Goal: Information Seeking & Learning: Learn about a topic

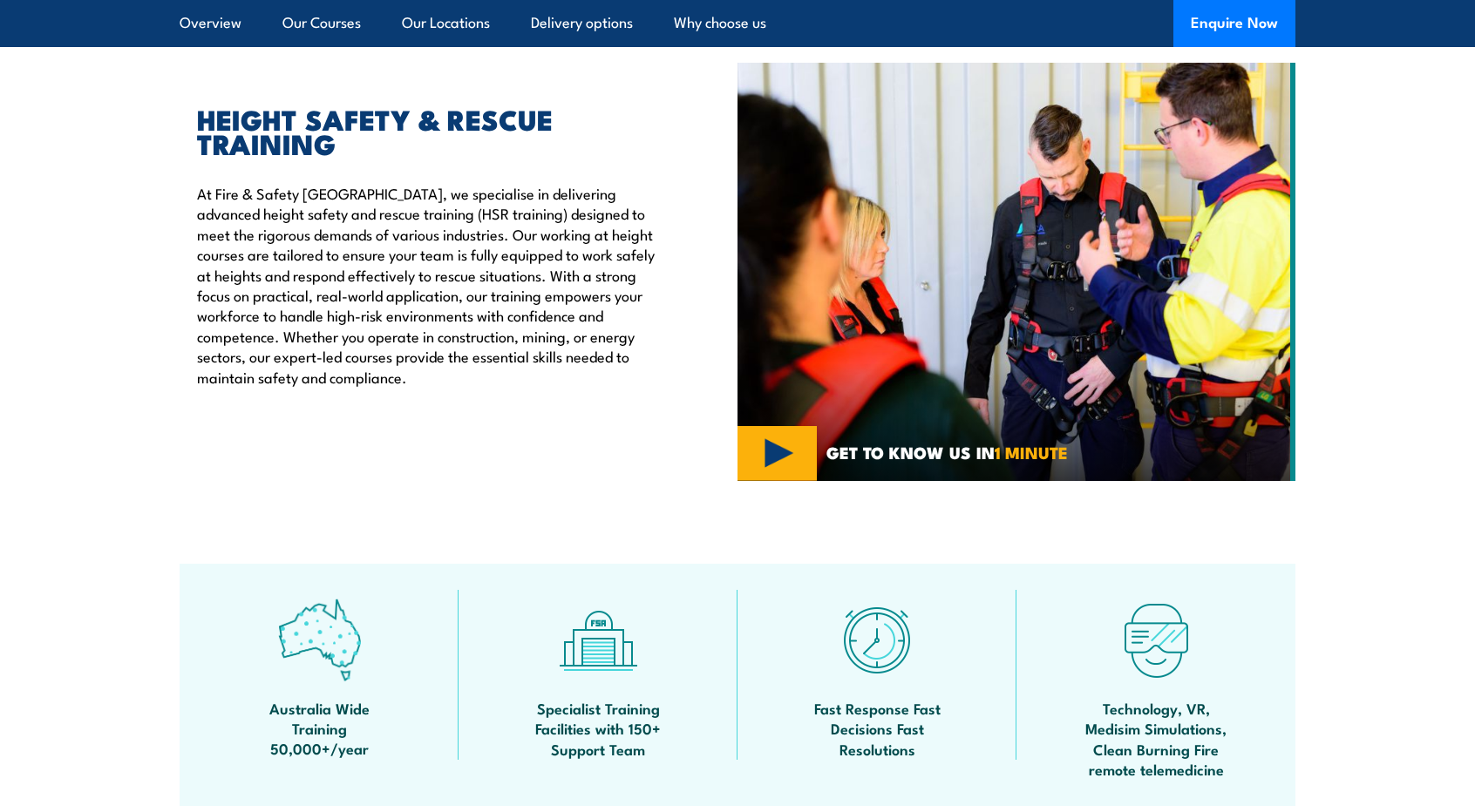
scroll to position [610, 0]
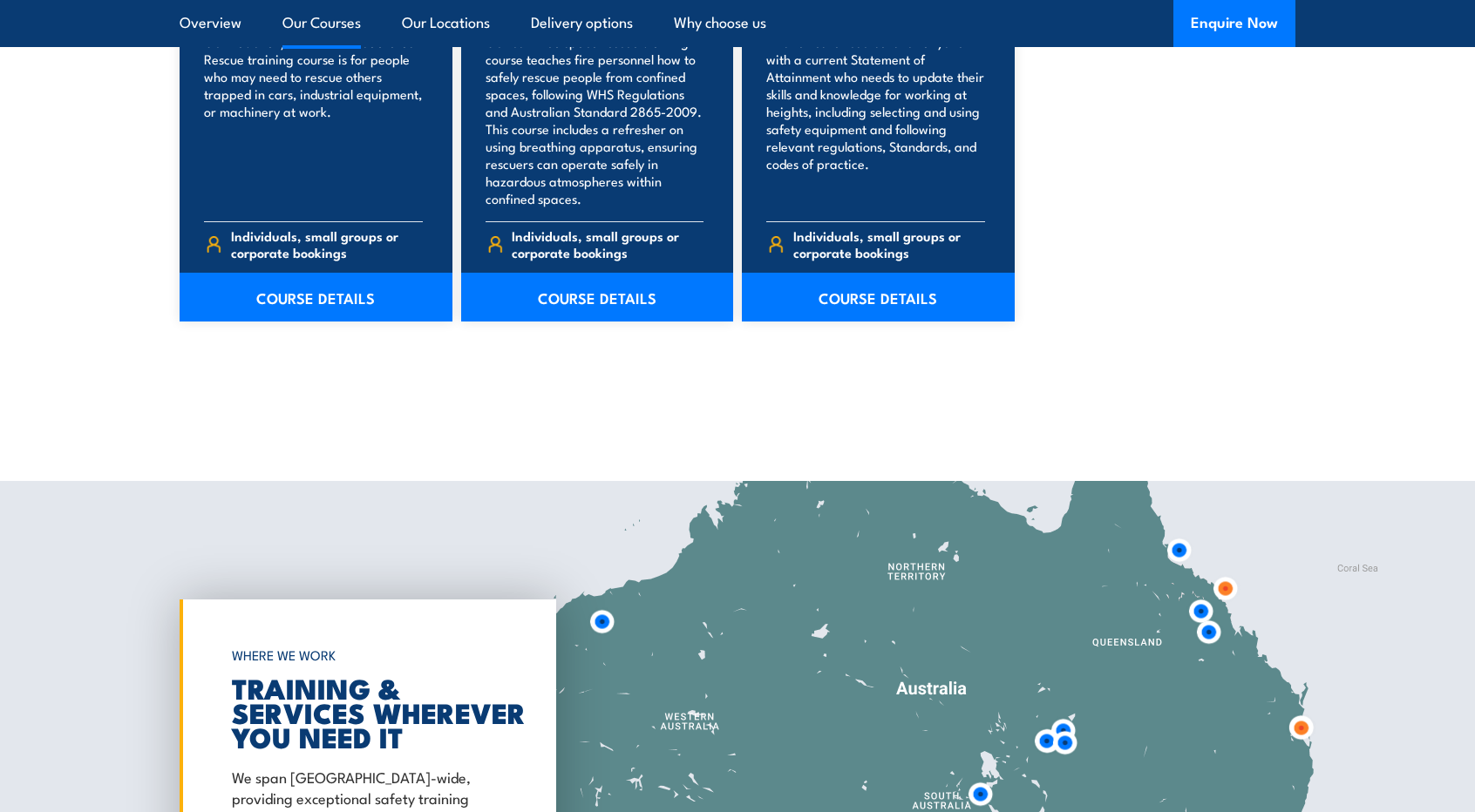
scroll to position [2875, 0]
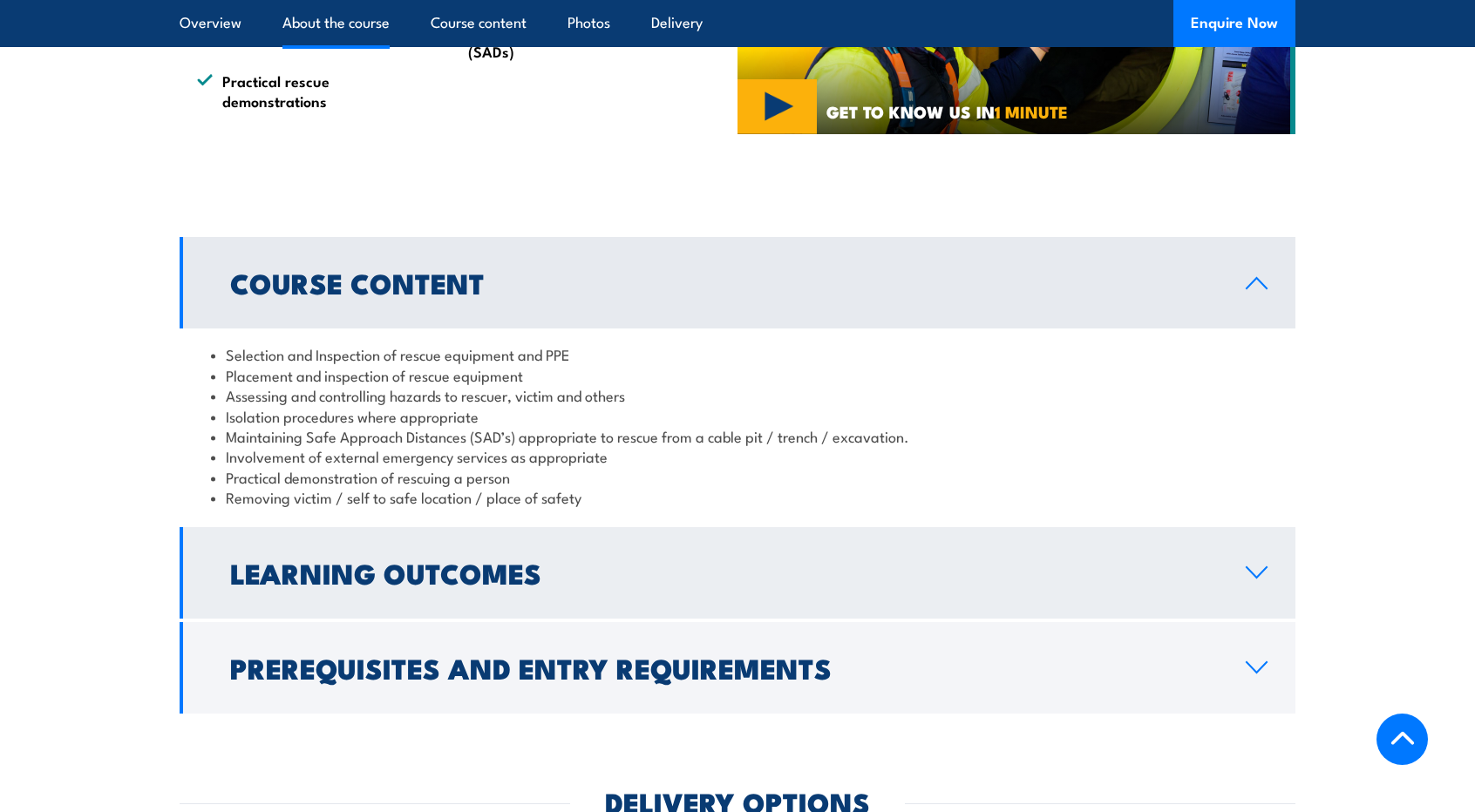
scroll to position [1220, 0]
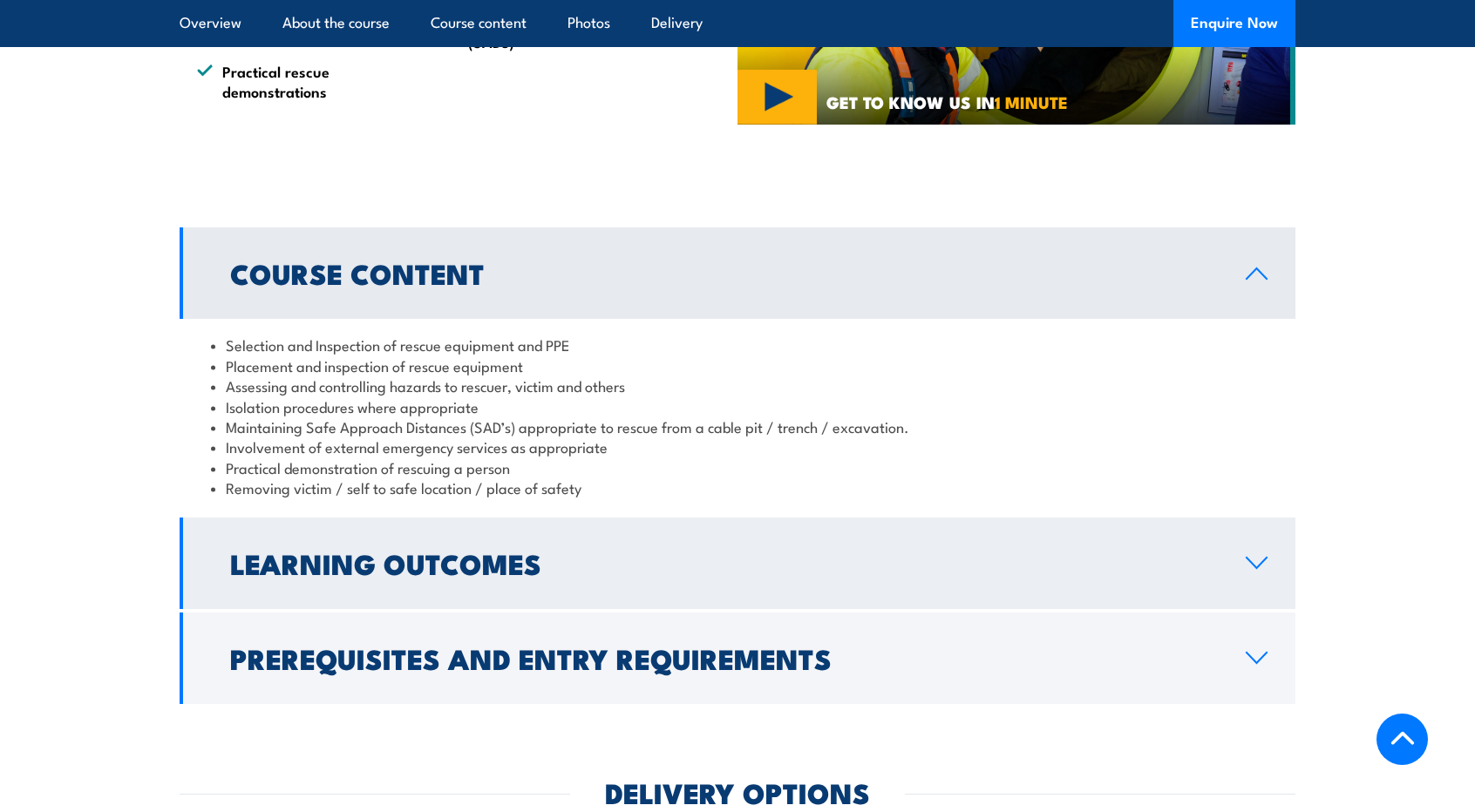
click at [410, 567] on h2 "Learning Outcomes" at bounding box center [723, 563] width 987 height 24
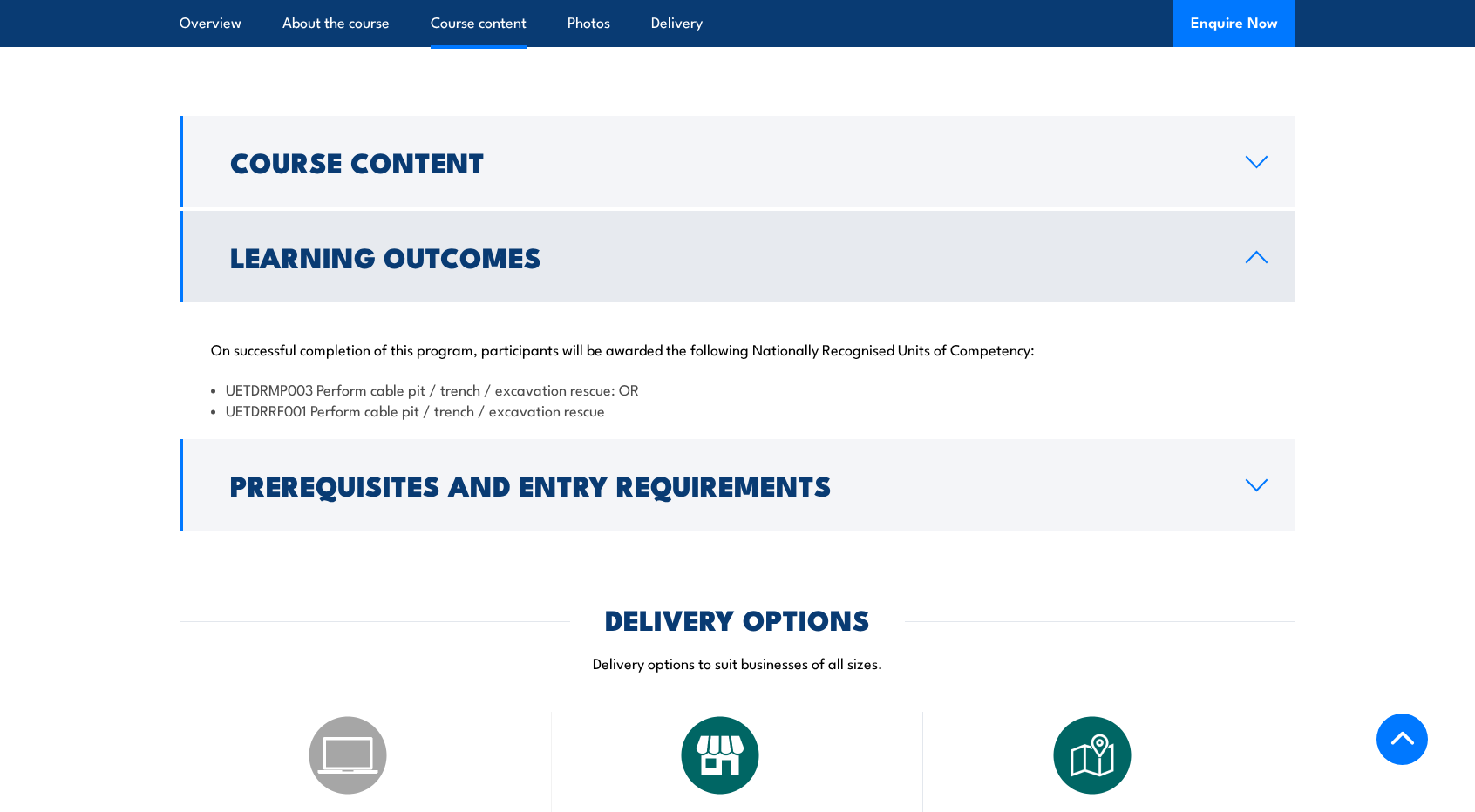
scroll to position [1307, 0]
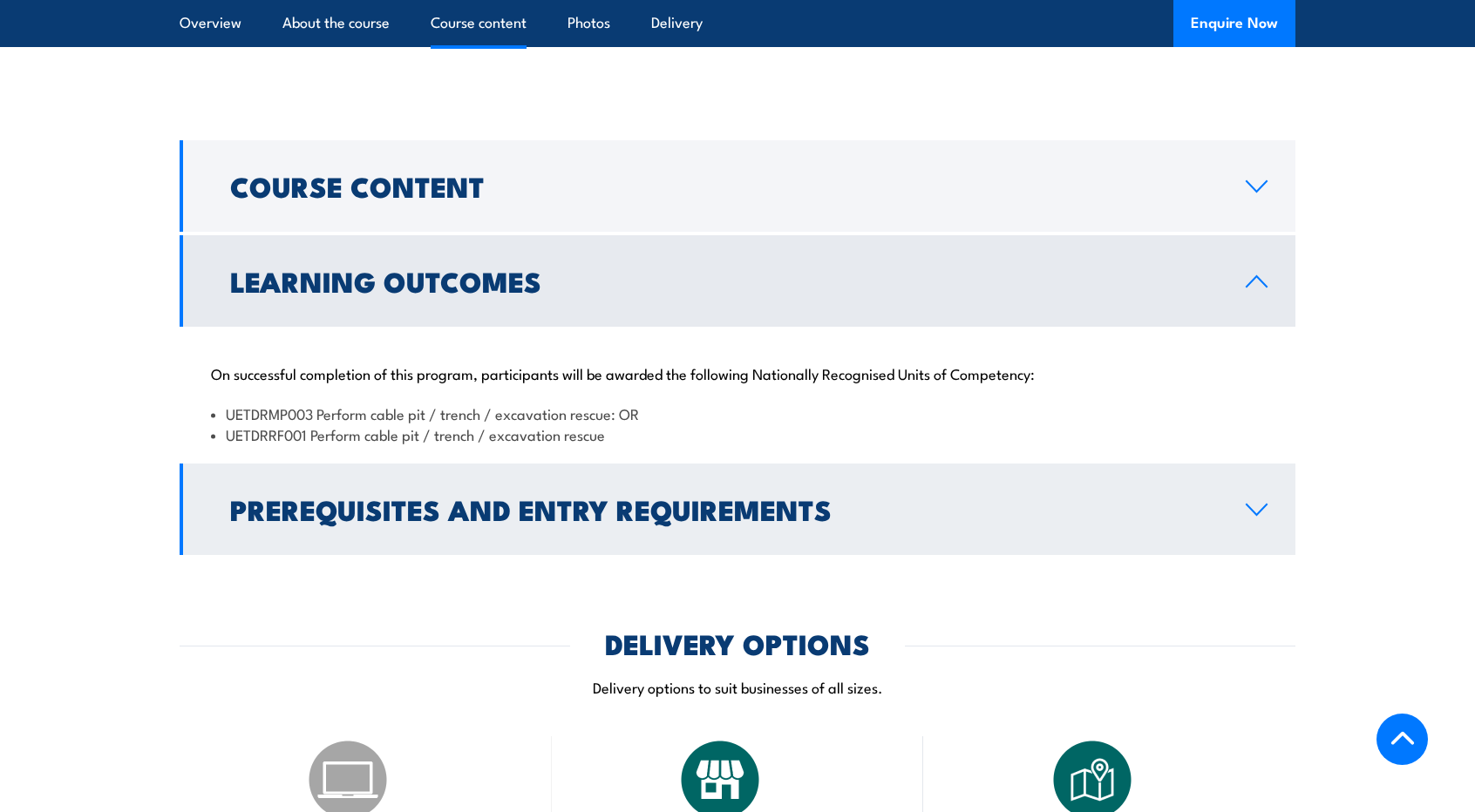
click at [436, 506] on h2 "Prerequisites and Entry Requirements" at bounding box center [723, 509] width 987 height 24
